Goal: Find specific page/section: Find specific page/section

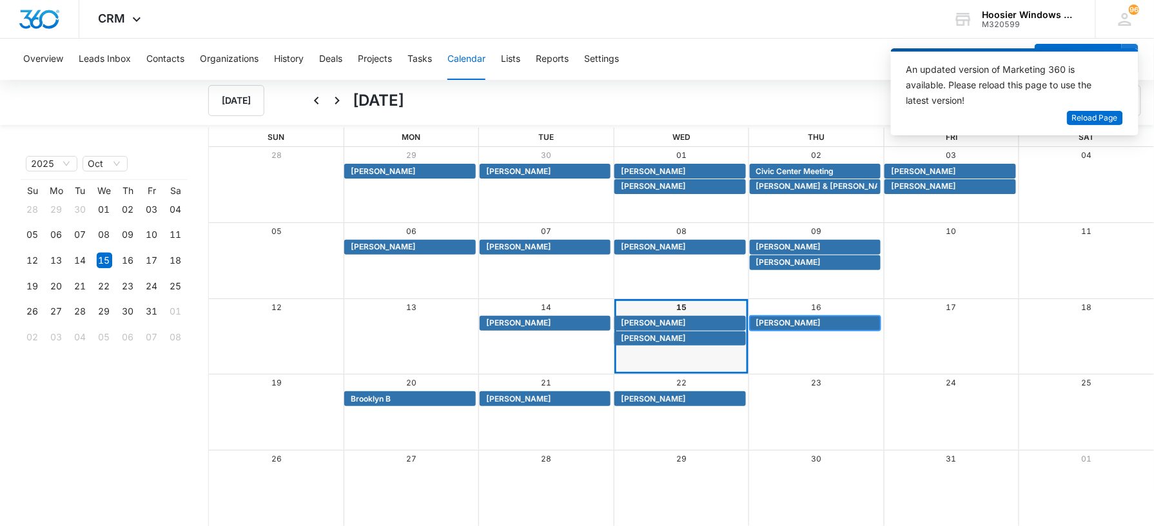
click at [779, 320] on span "[PERSON_NAME]" at bounding box center [788, 323] width 65 height 12
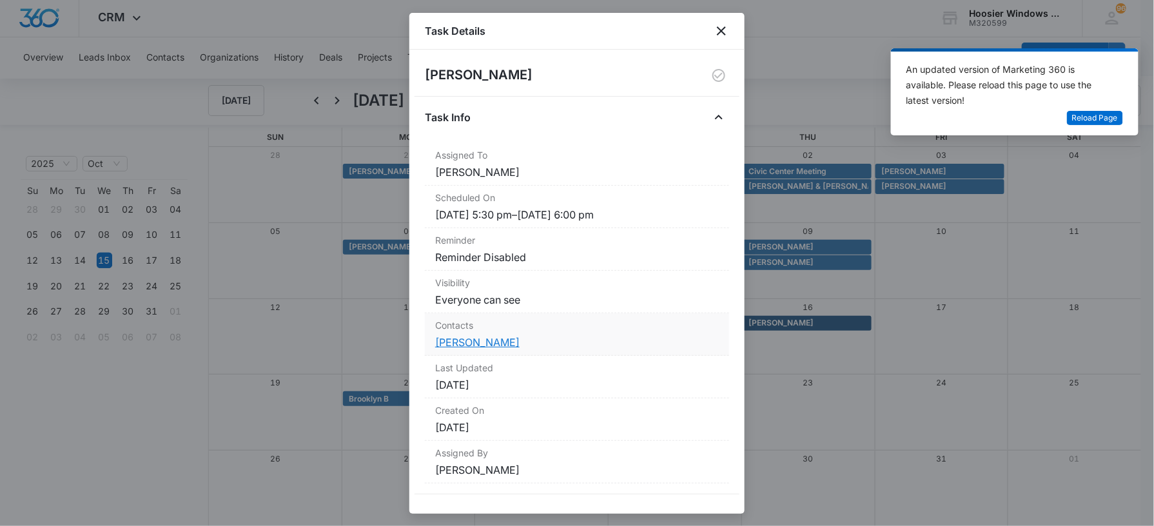
click at [477, 346] on link "[PERSON_NAME]" at bounding box center [477, 342] width 84 height 13
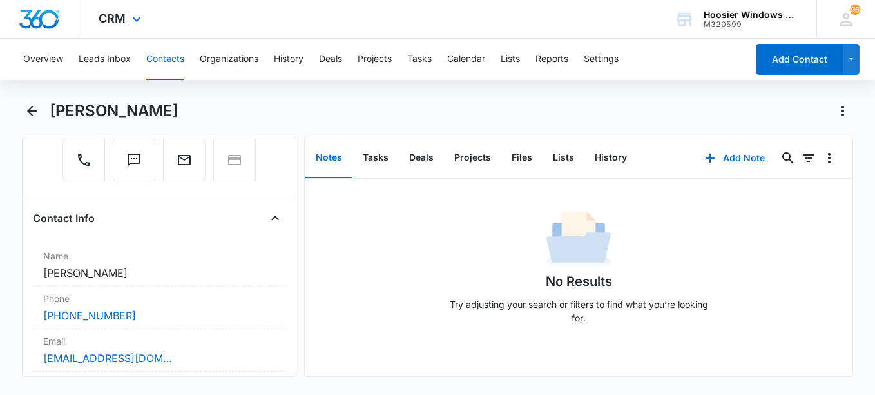
scroll to position [147, 0]
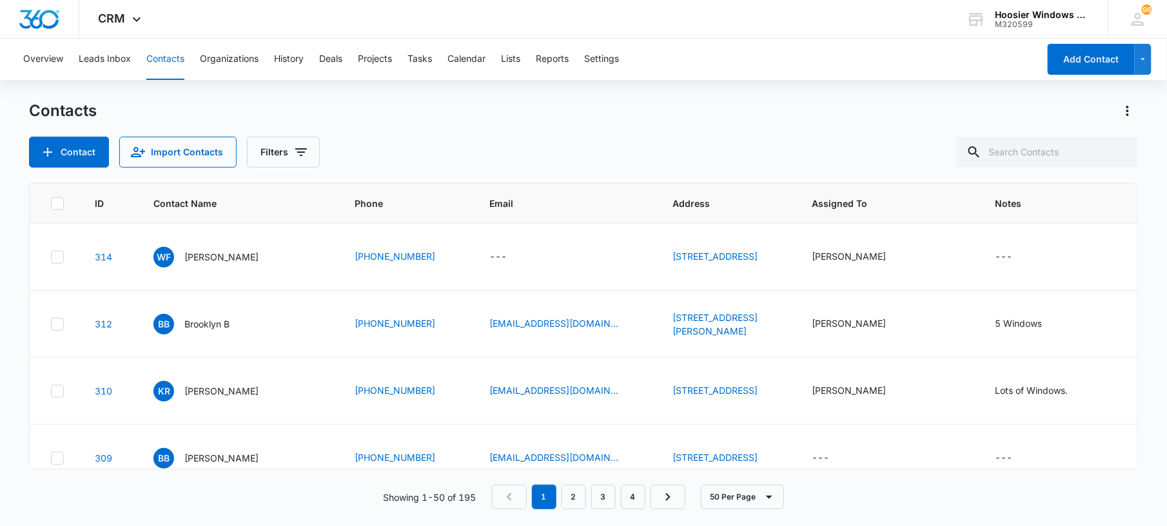
click at [501, 64] on div "Overview Leads Inbox Contacts Organizations History Deals Projects Tasks Calend…" at bounding box center [526, 59] width 1023 height 41
click at [469, 61] on button "Calendar" at bounding box center [466, 59] width 38 height 41
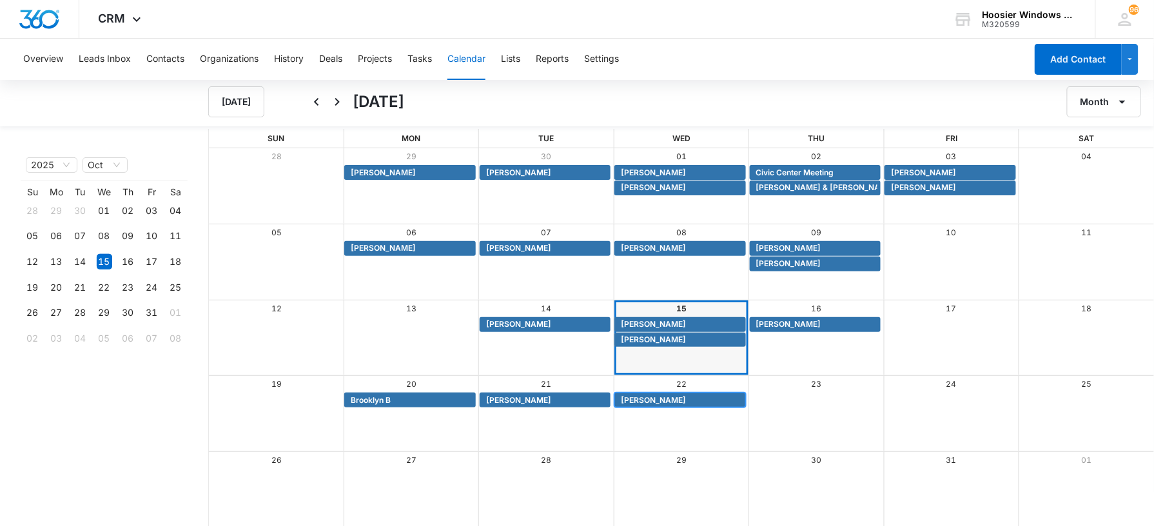
click at [641, 406] on span "Brad Bookwalter" at bounding box center [653, 401] width 65 height 12
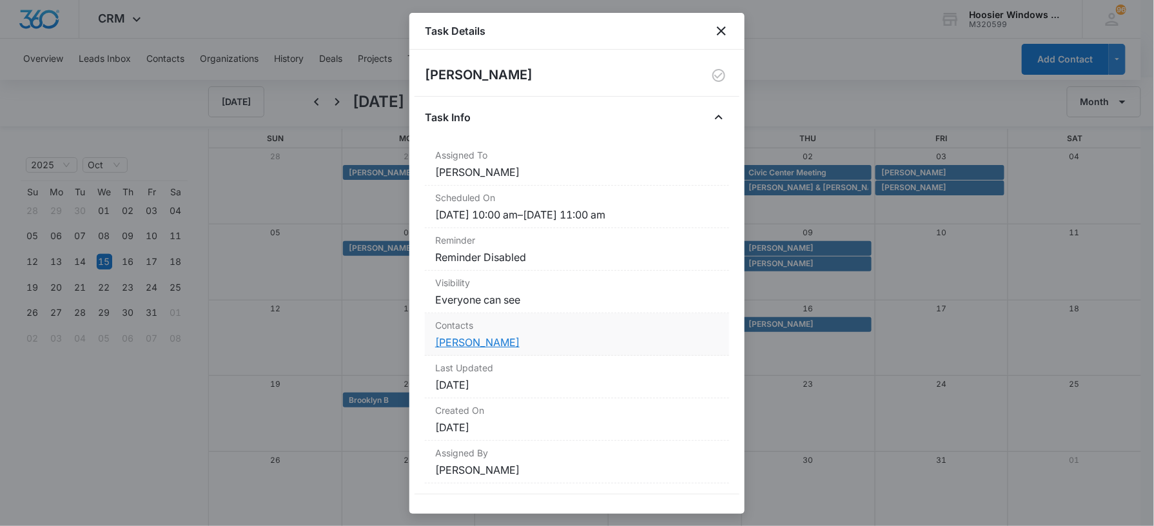
click at [475, 339] on link "Brad Bookwalter" at bounding box center [477, 342] width 84 height 13
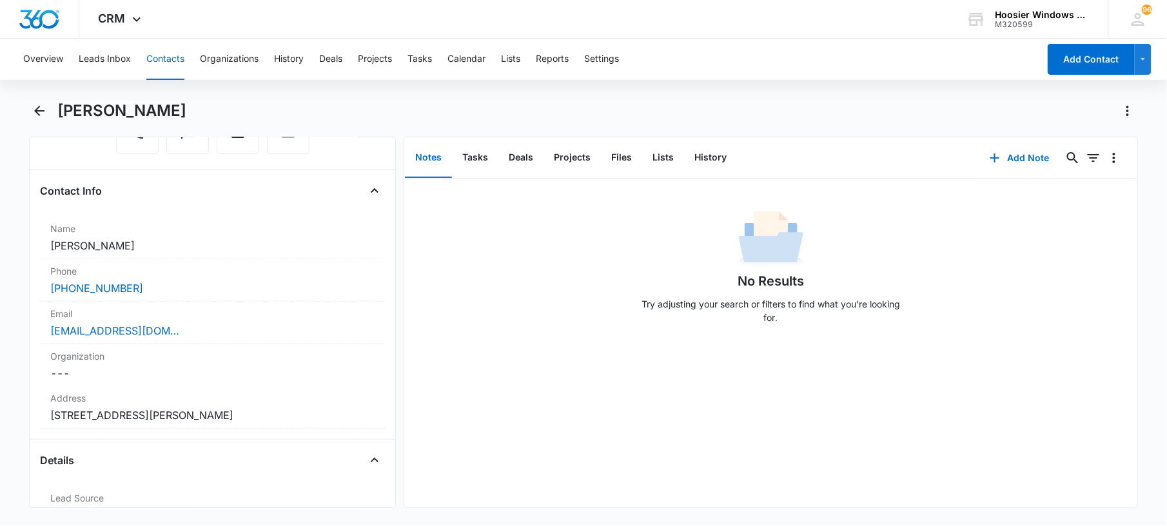
scroll to position [184, 0]
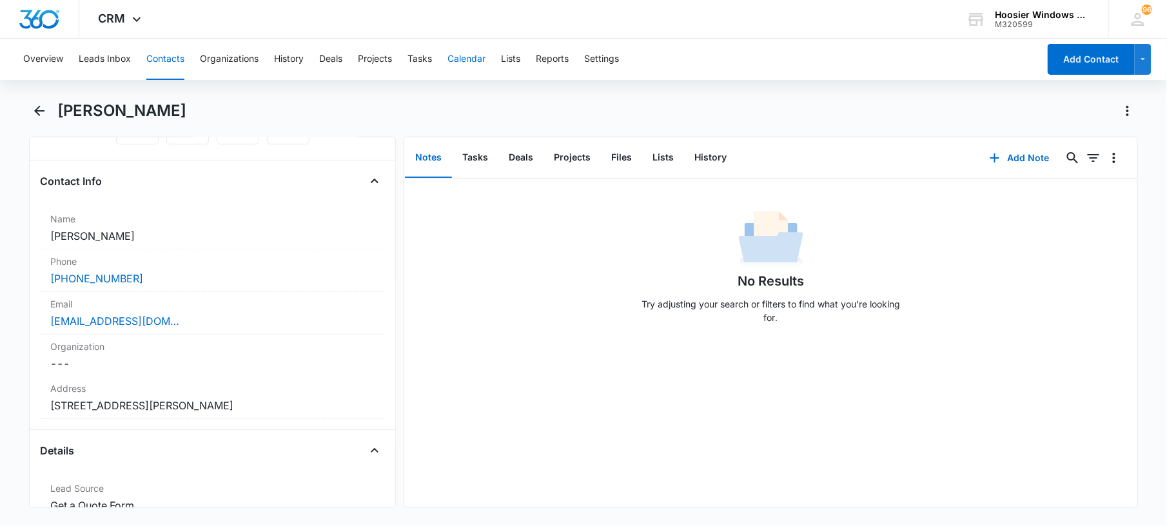
click at [471, 63] on button "Calendar" at bounding box center [466, 59] width 38 height 41
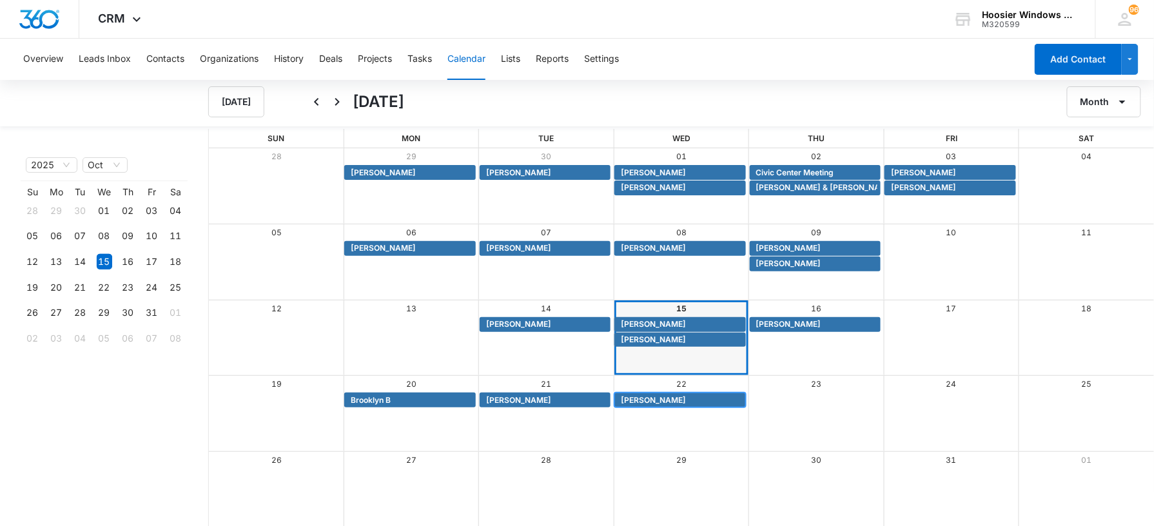
click at [629, 398] on span "Brad Bookwalter" at bounding box center [653, 401] width 65 height 12
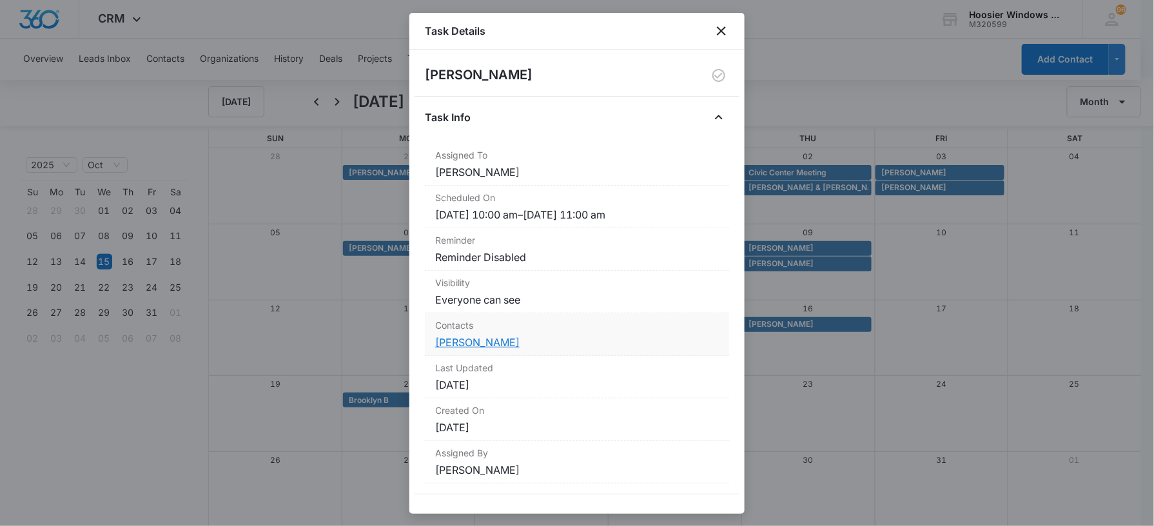
click at [483, 347] on link "Brad Bookwalter" at bounding box center [477, 342] width 84 height 13
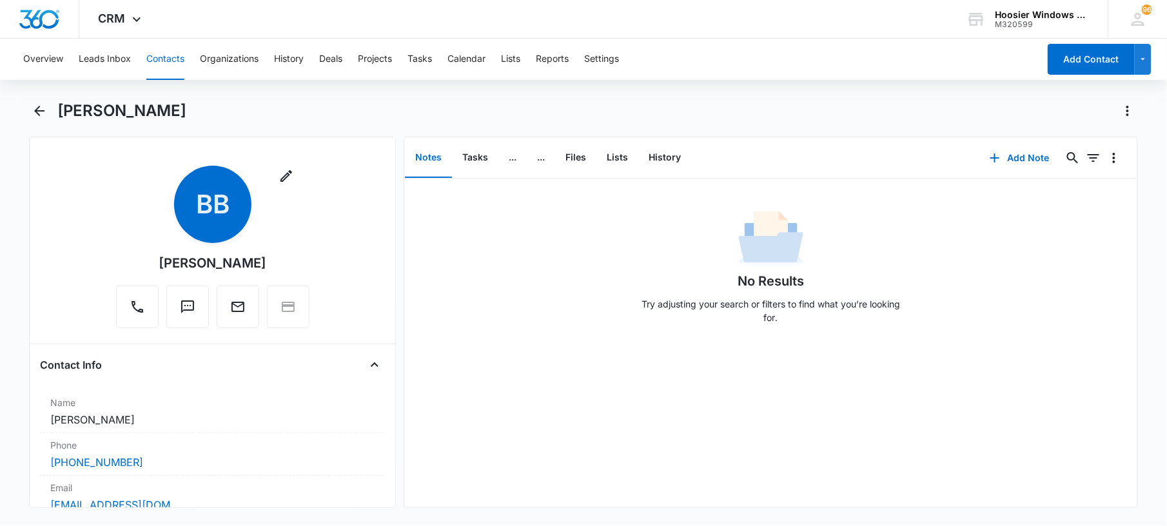
scroll to position [313, 0]
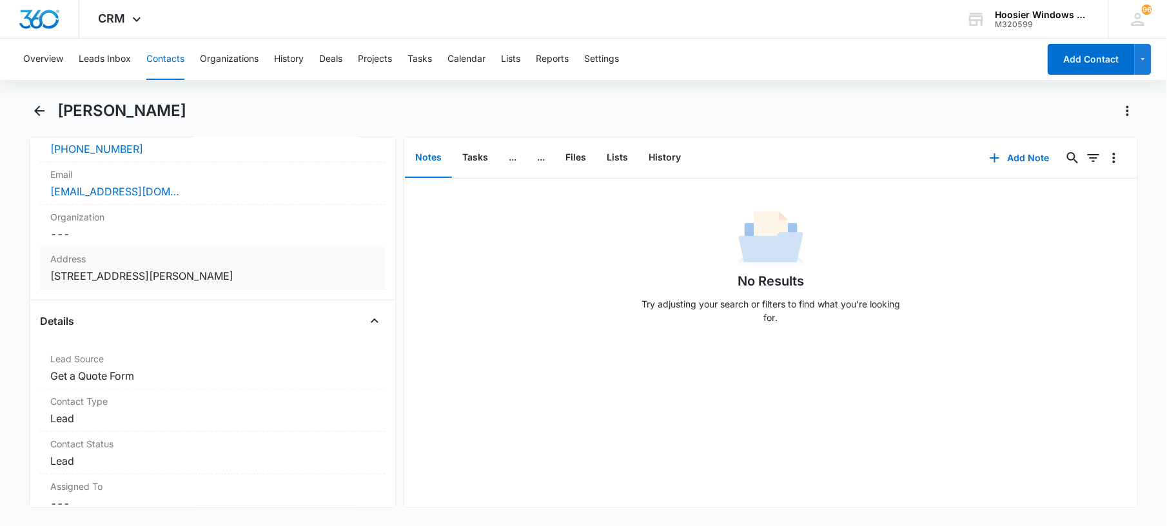
drag, startPoint x: 266, startPoint y: 282, endPoint x: 41, endPoint y: 275, distance: 224.5
click at [41, 275] on div "Address Cancel Save Changes 12315 Castlestone Dr Fishers IN 46037" at bounding box center [212, 268] width 345 height 43
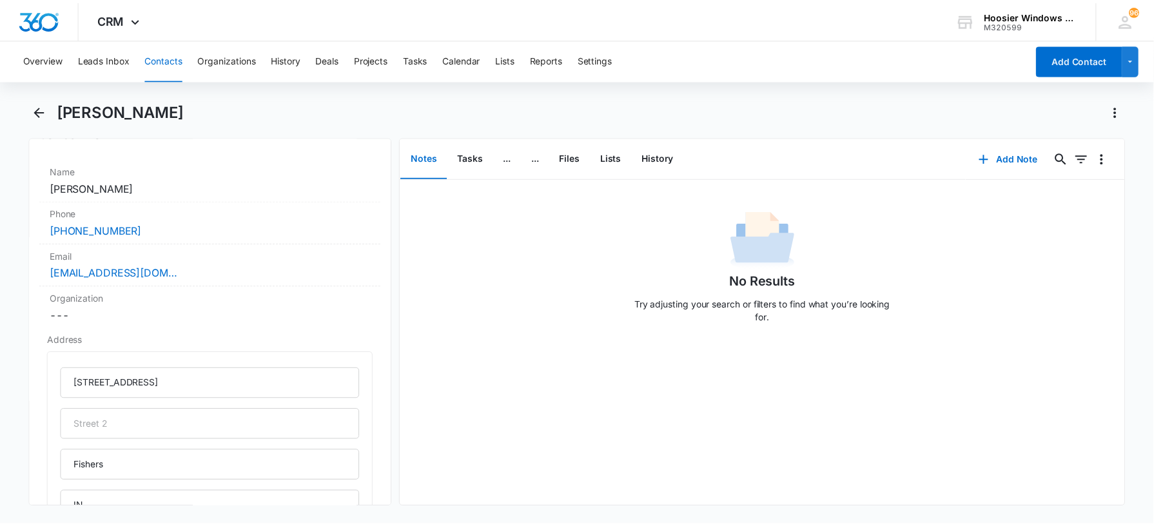
scroll to position [329, 0]
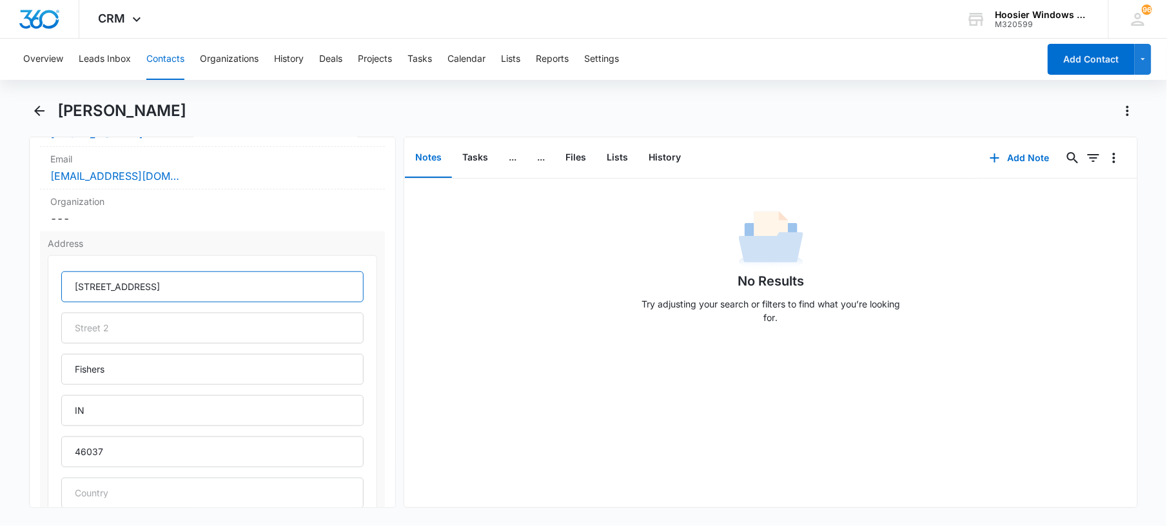
drag, startPoint x: 173, startPoint y: 295, endPoint x: 76, endPoint y: 286, distance: 97.1
click at [76, 286] on input "12315 Castlestone Dr" at bounding box center [212, 286] width 302 height 31
click at [34, 53] on button "Overview" at bounding box center [43, 59] width 40 height 41
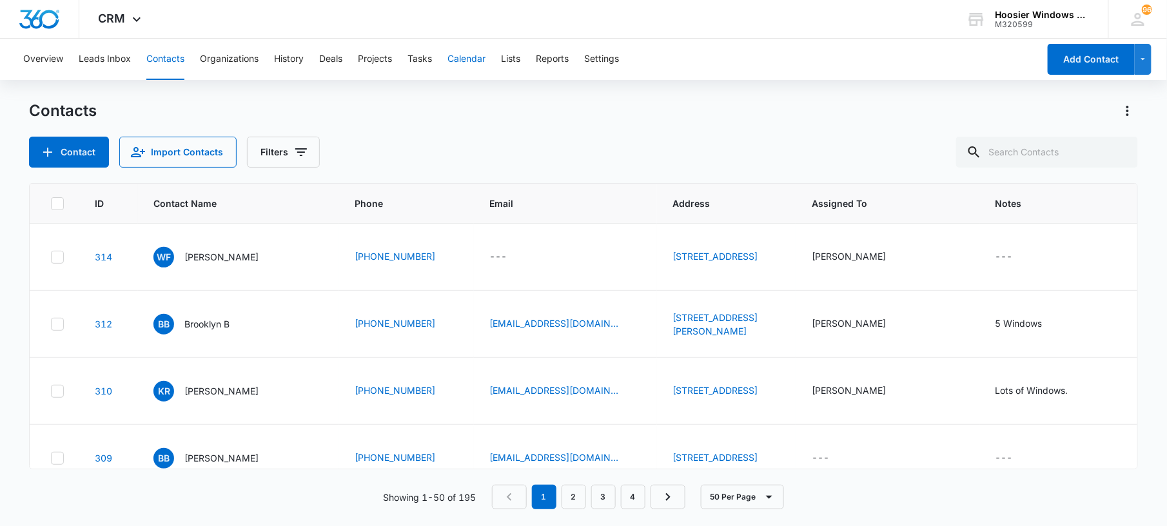
click at [472, 55] on button "Calendar" at bounding box center [466, 59] width 38 height 41
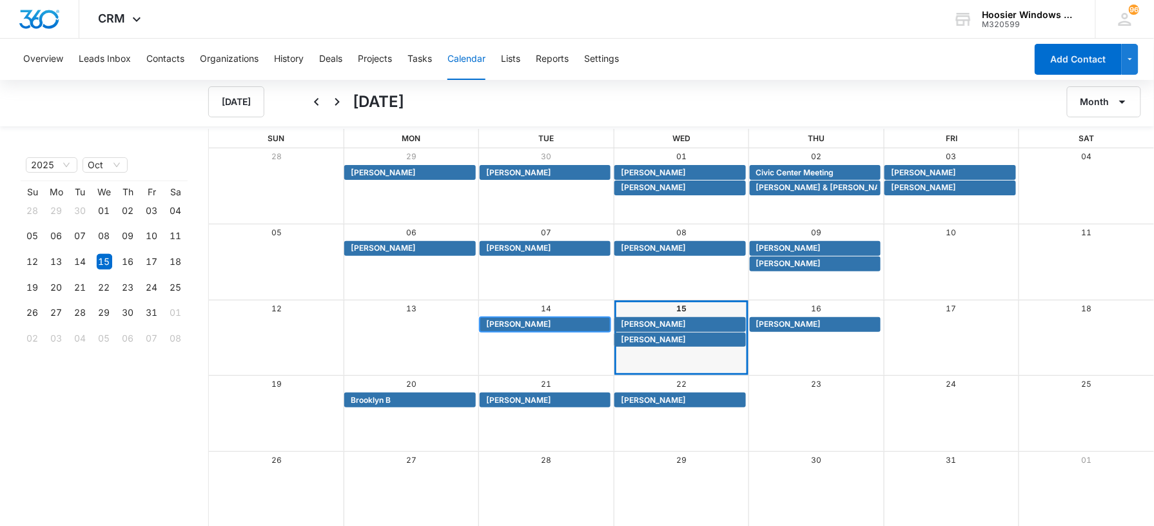
click at [536, 324] on span "Adrianna Bowers" at bounding box center [518, 324] width 65 height 12
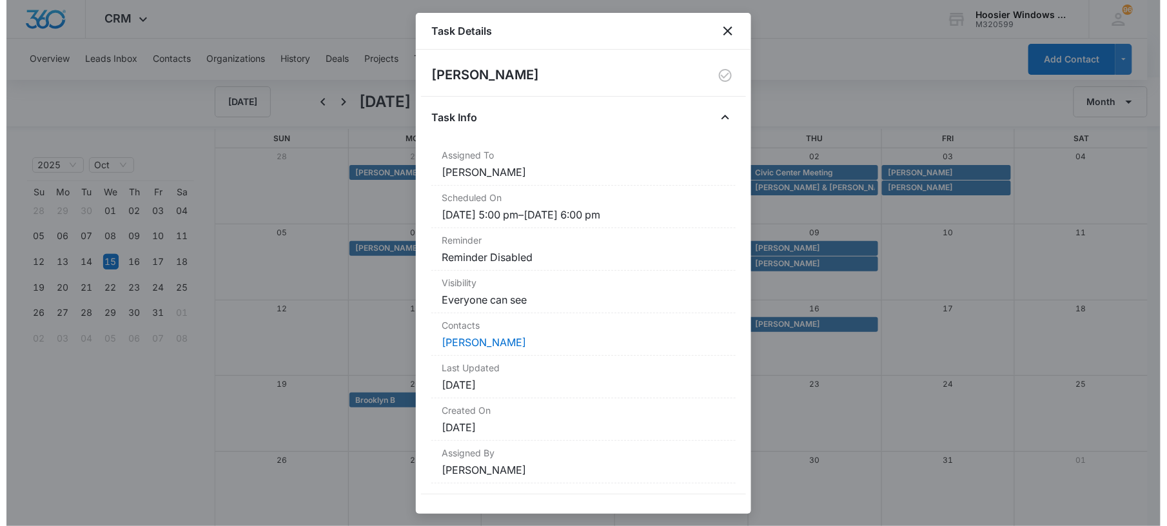
scroll to position [8, 0]
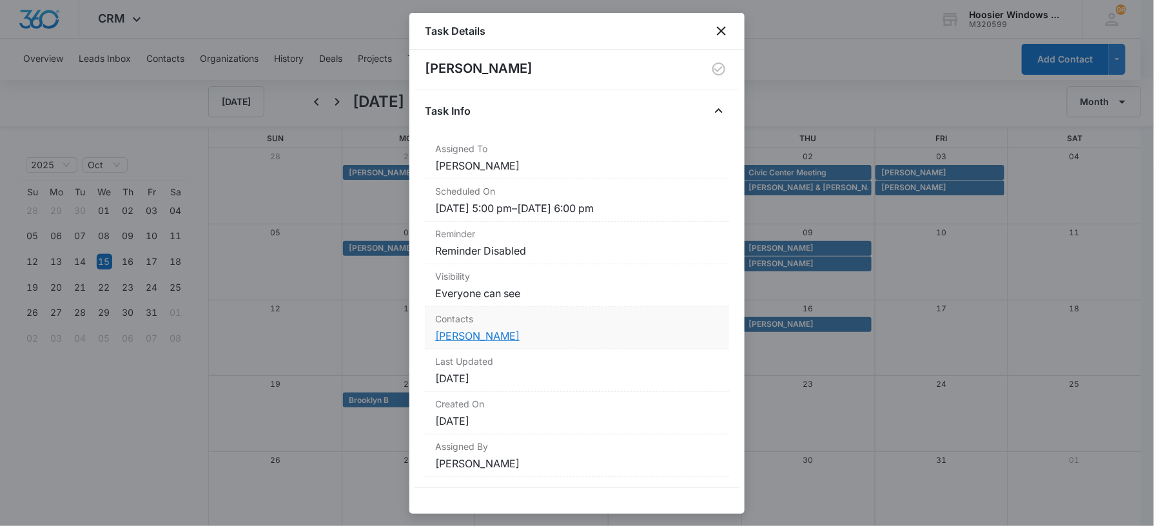
click at [475, 333] on link "Adrianna Bowers" at bounding box center [477, 335] width 84 height 13
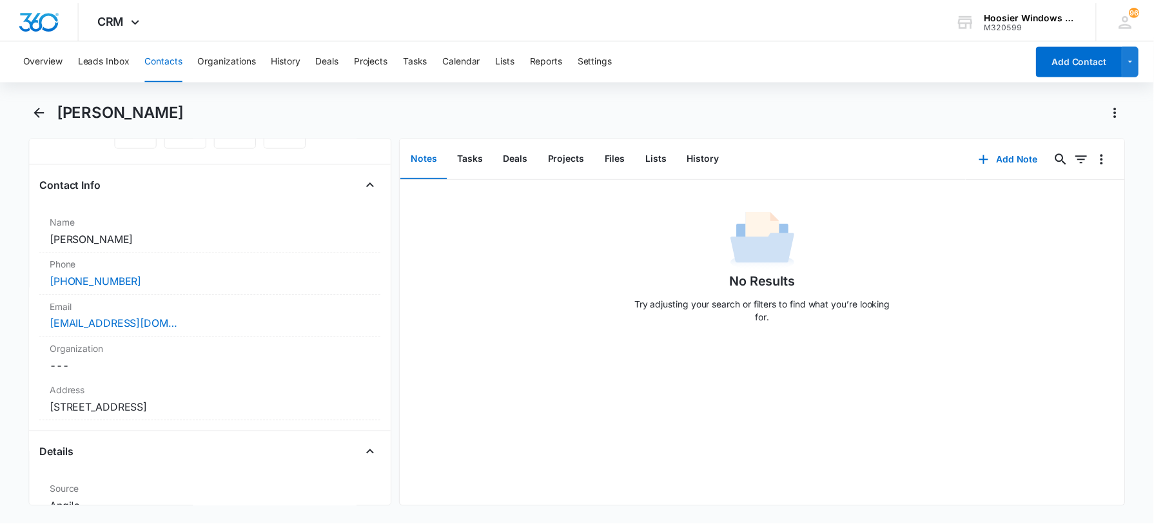
scroll to position [171, 0]
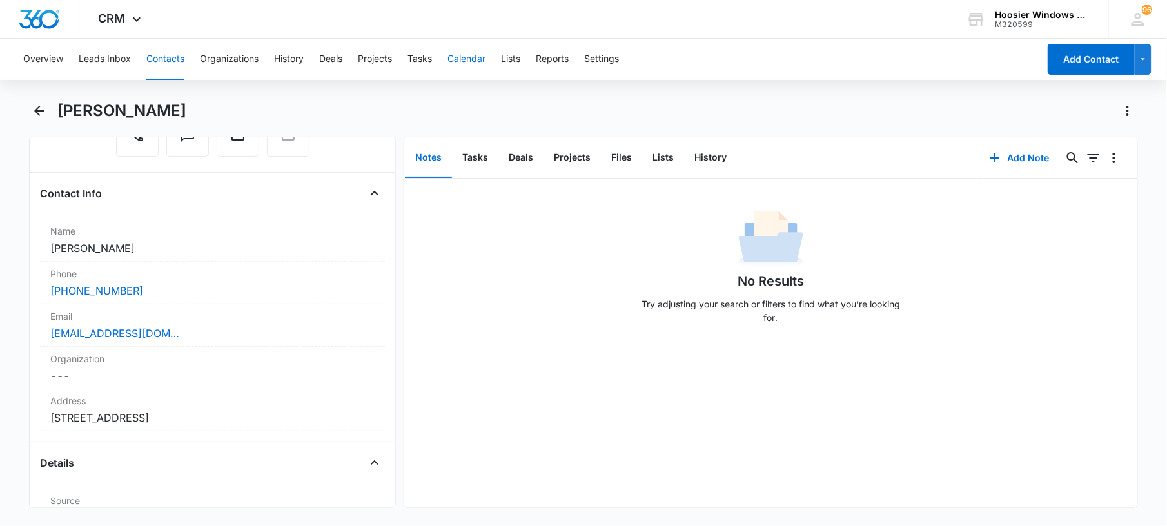
click at [460, 57] on button "Calendar" at bounding box center [466, 59] width 38 height 41
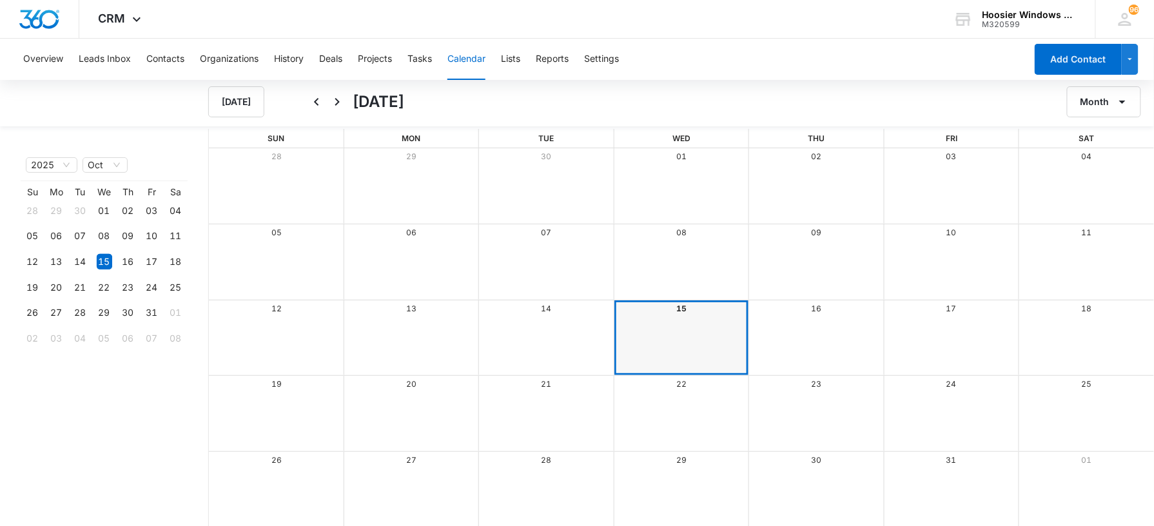
scroll to position [1, 0]
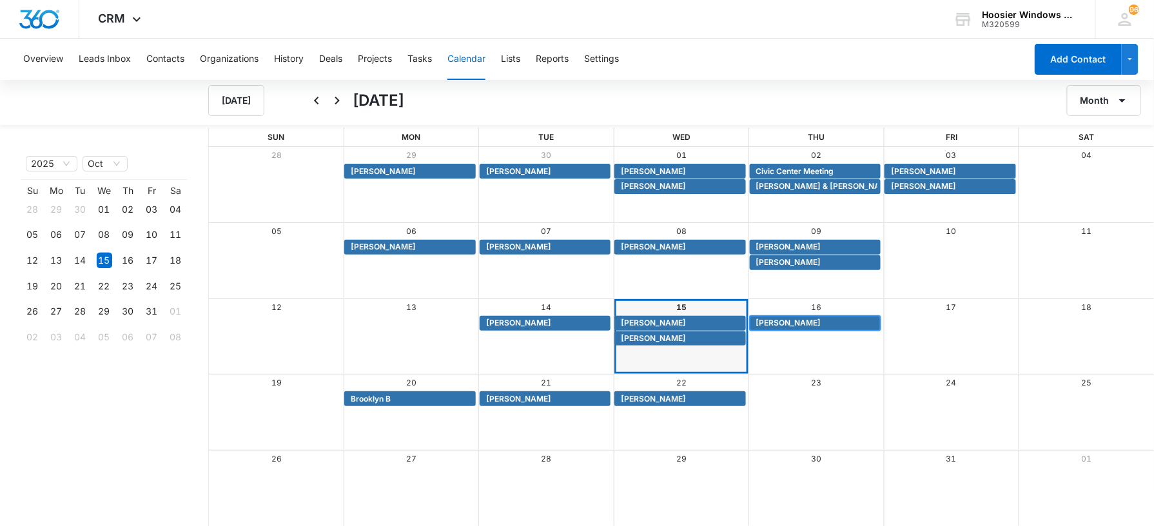
click at [805, 327] on span "[PERSON_NAME]" at bounding box center [788, 323] width 65 height 12
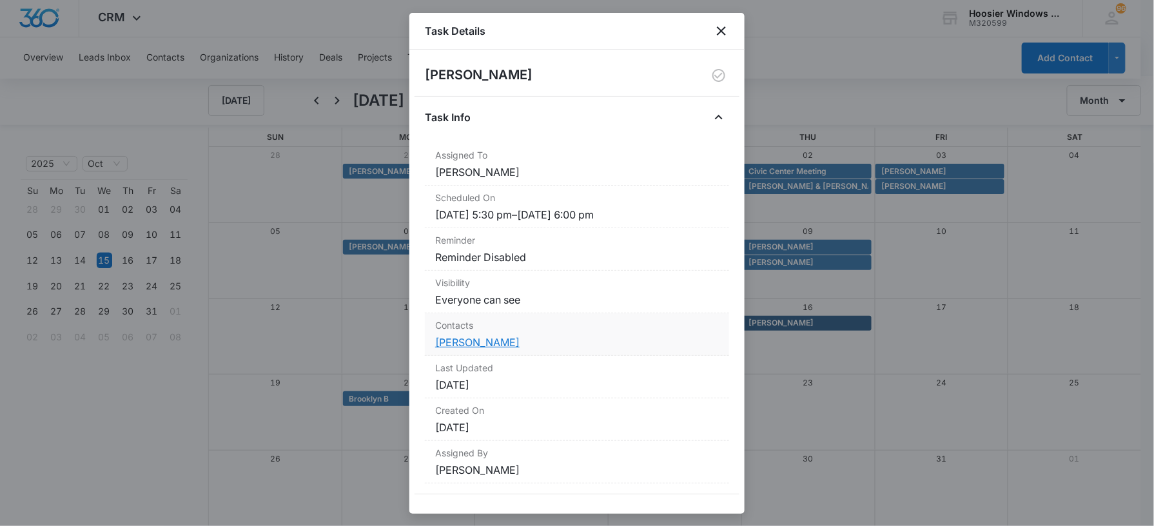
click at [469, 343] on link "[PERSON_NAME]" at bounding box center [477, 342] width 84 height 13
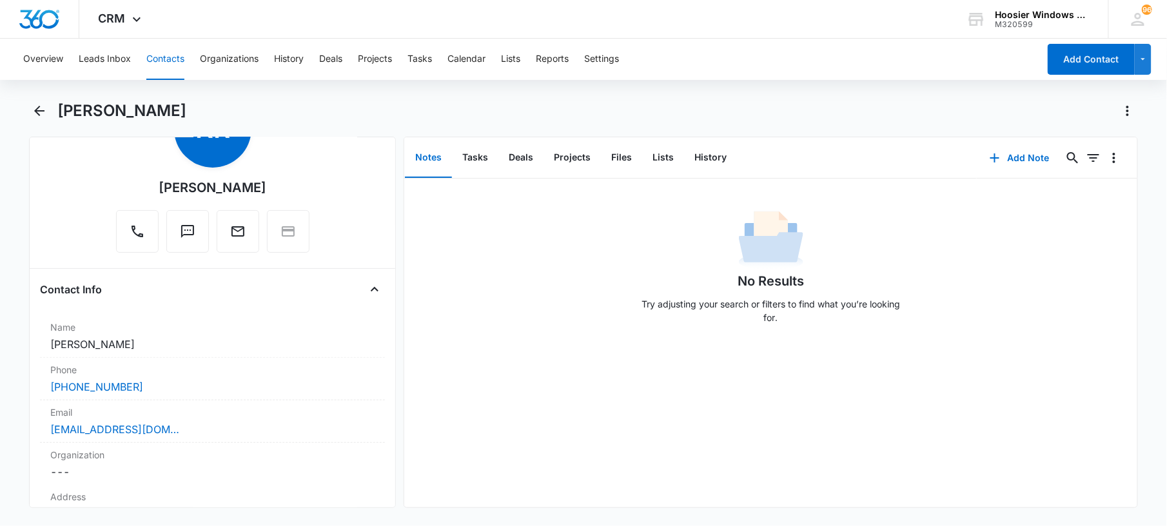
scroll to position [95, 0]
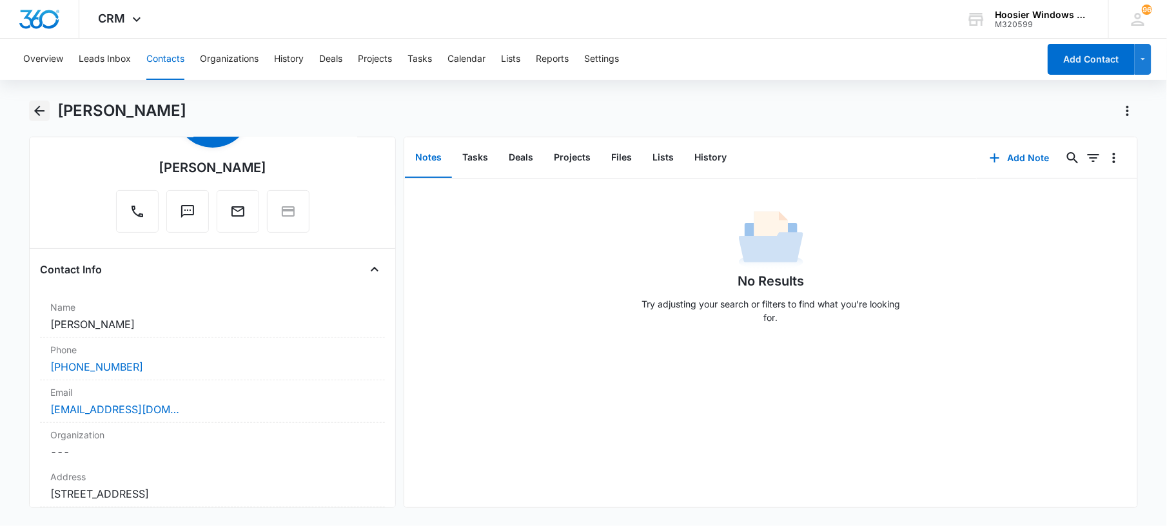
click at [44, 110] on icon "Back" at bounding box center [39, 110] width 15 height 15
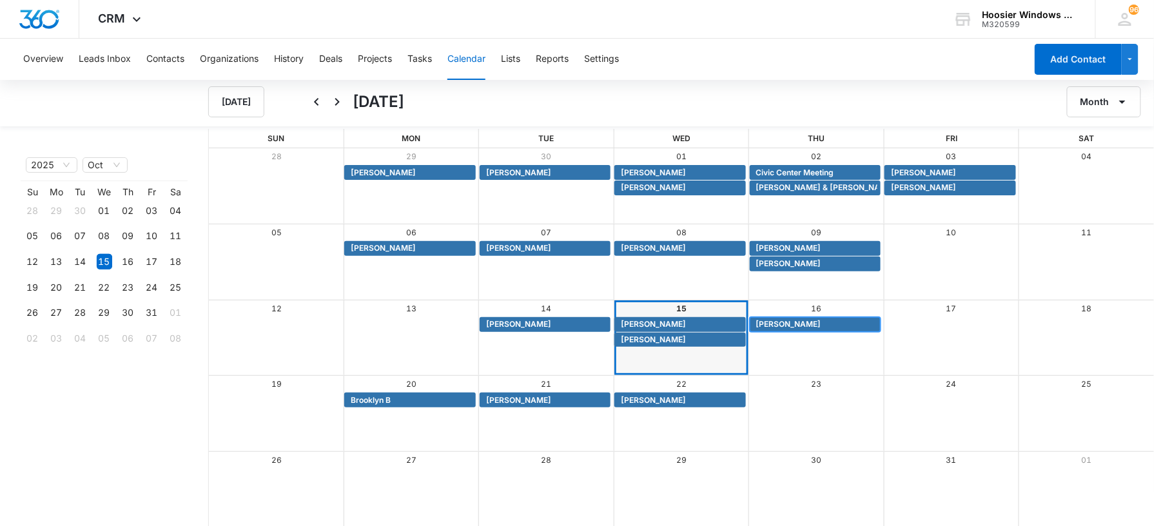
click at [766, 321] on span "[PERSON_NAME]" at bounding box center [788, 324] width 65 height 12
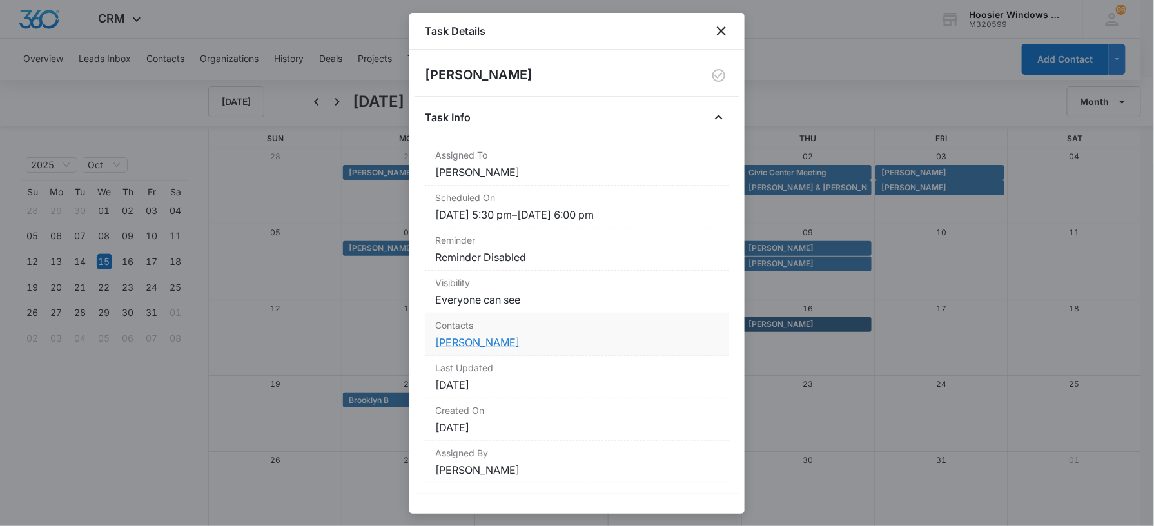
click at [498, 344] on link "[PERSON_NAME]" at bounding box center [477, 342] width 84 height 13
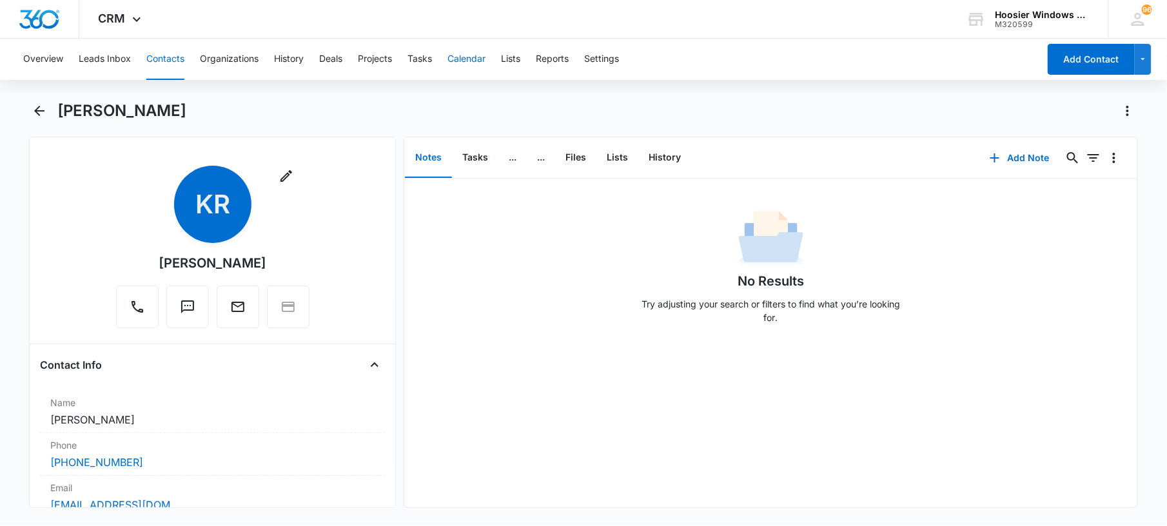
click at [468, 58] on button "Calendar" at bounding box center [466, 59] width 38 height 41
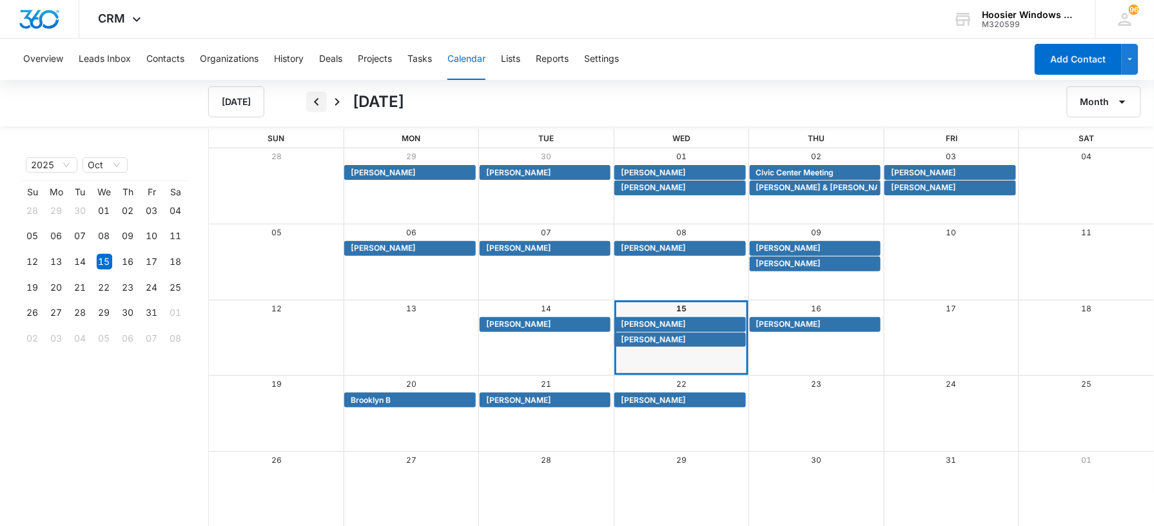
click at [320, 101] on icon "Back" at bounding box center [316, 101] width 15 height 15
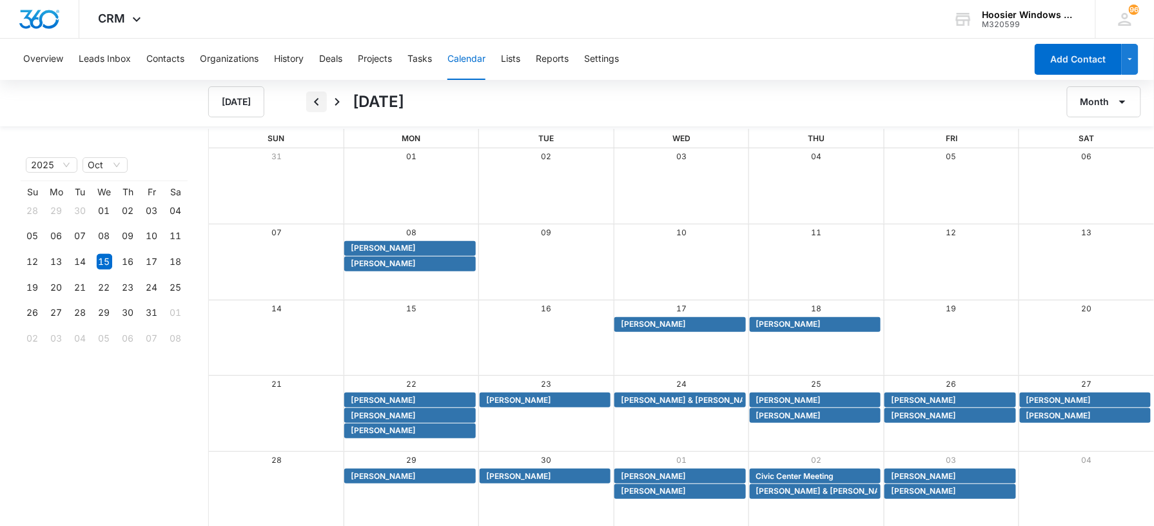
click at [320, 101] on icon "Back" at bounding box center [316, 101] width 15 height 15
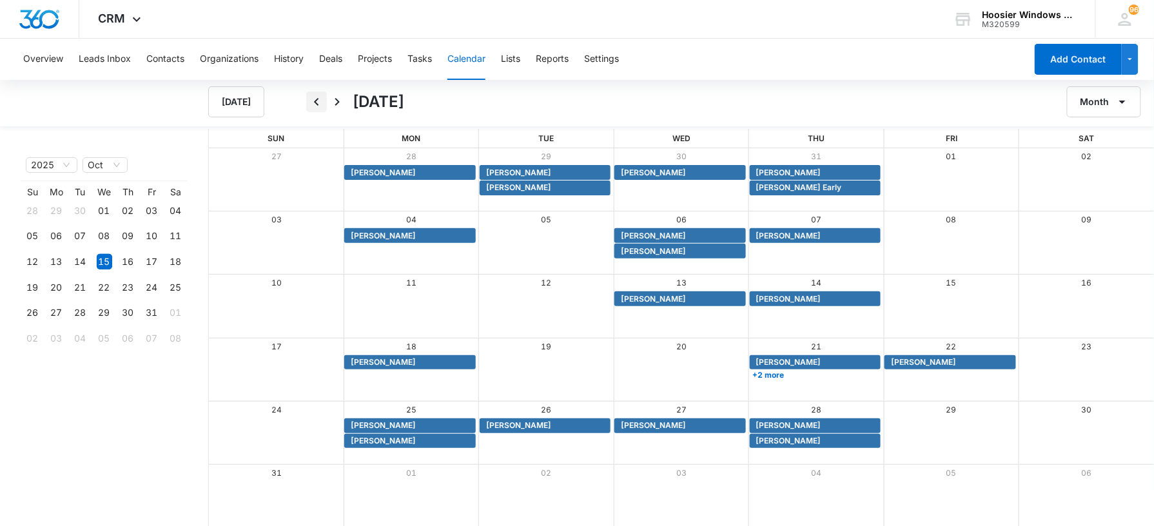
click at [320, 101] on icon "Back" at bounding box center [316, 101] width 15 height 15
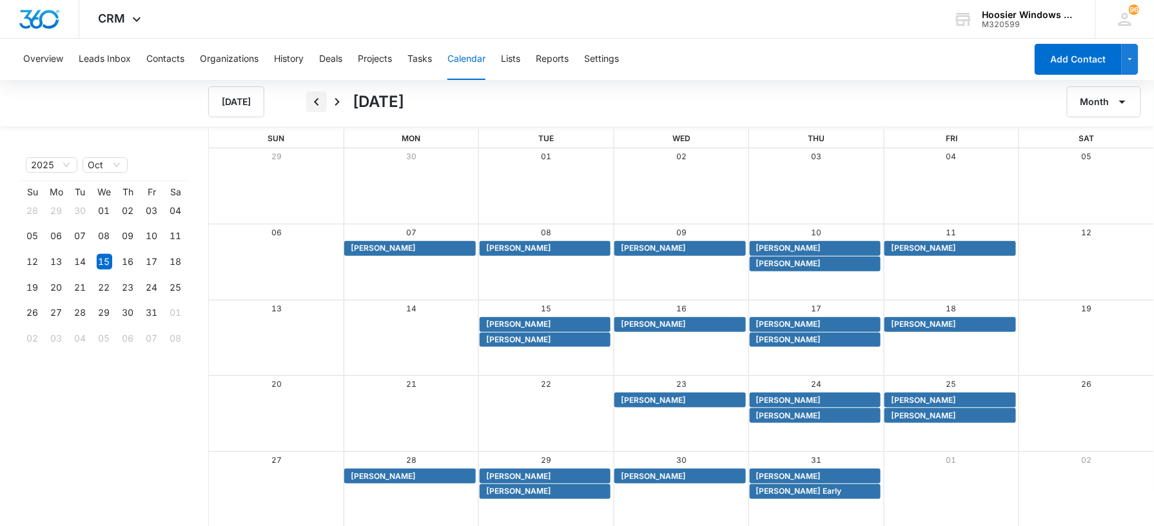
click at [320, 101] on icon "Back" at bounding box center [316, 101] width 15 height 15
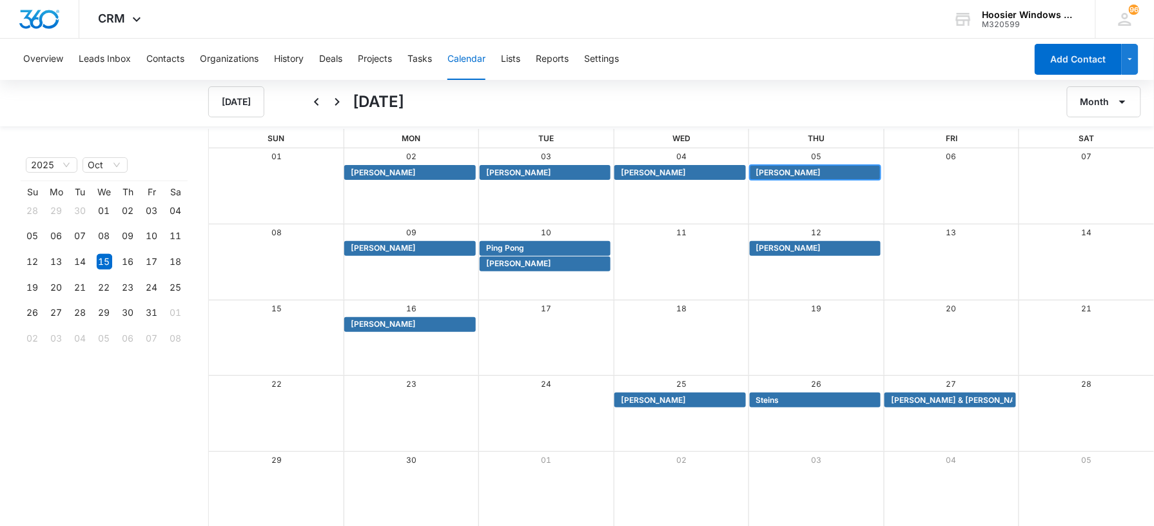
click at [784, 169] on span "Angela Stefanski" at bounding box center [788, 173] width 65 height 12
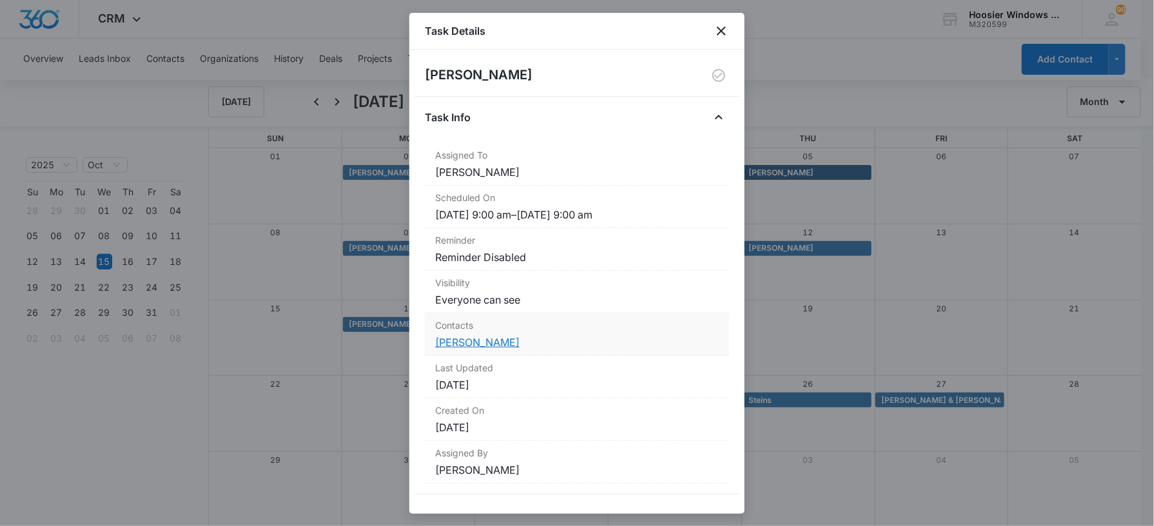
click at [496, 340] on link "Angela Stefanski" at bounding box center [477, 342] width 84 height 13
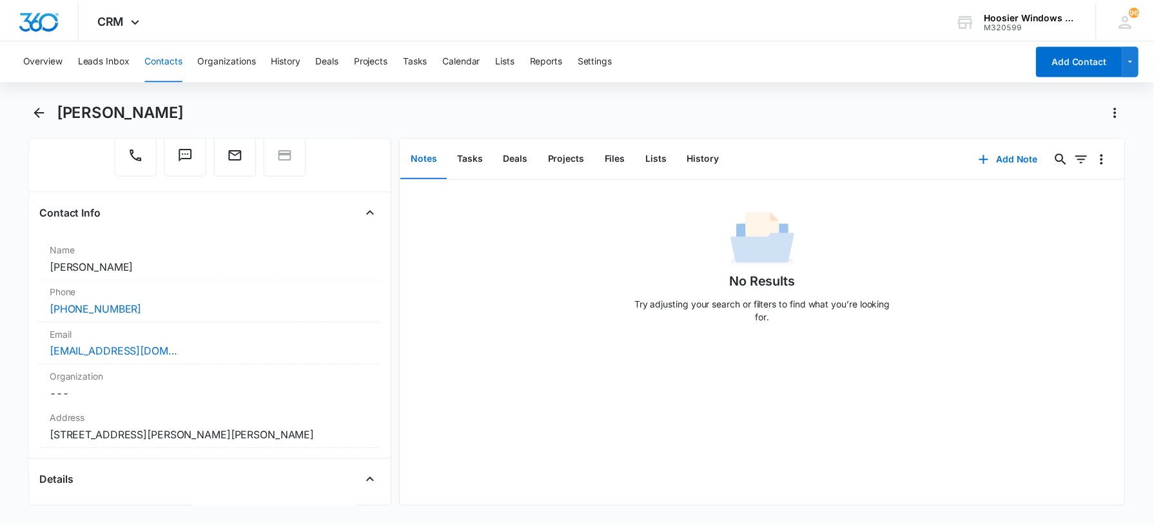
scroll to position [162, 0]
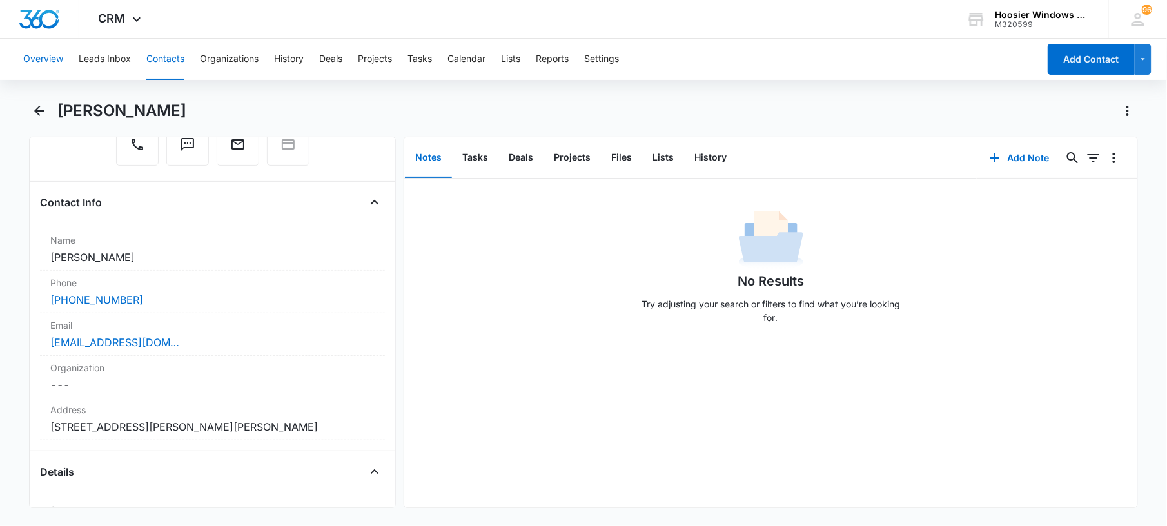
click at [37, 57] on button "Overview" at bounding box center [43, 59] width 40 height 41
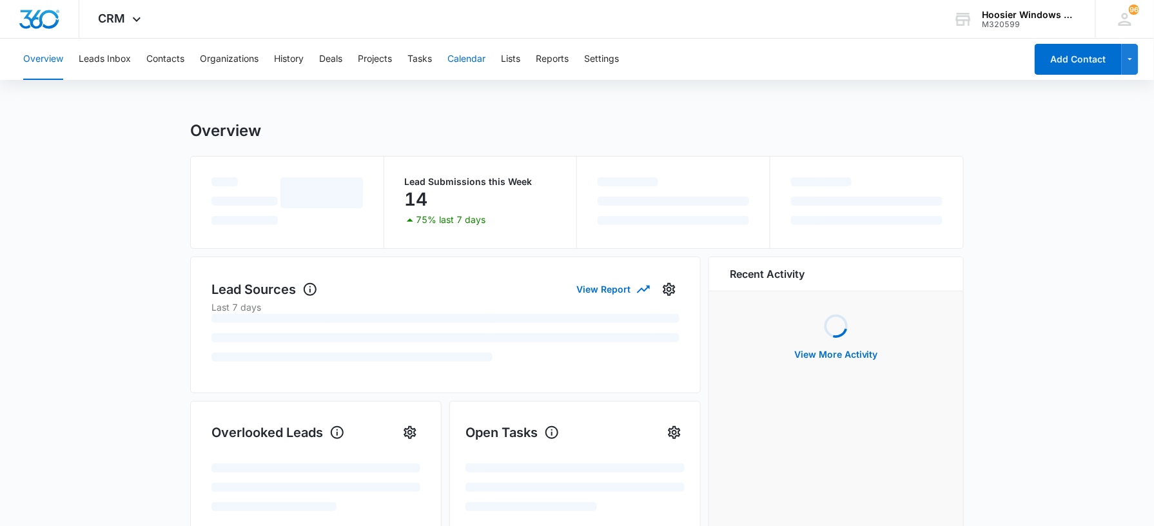
click at [462, 65] on button "Calendar" at bounding box center [466, 59] width 38 height 41
